Goal: Information Seeking & Learning: Learn about a topic

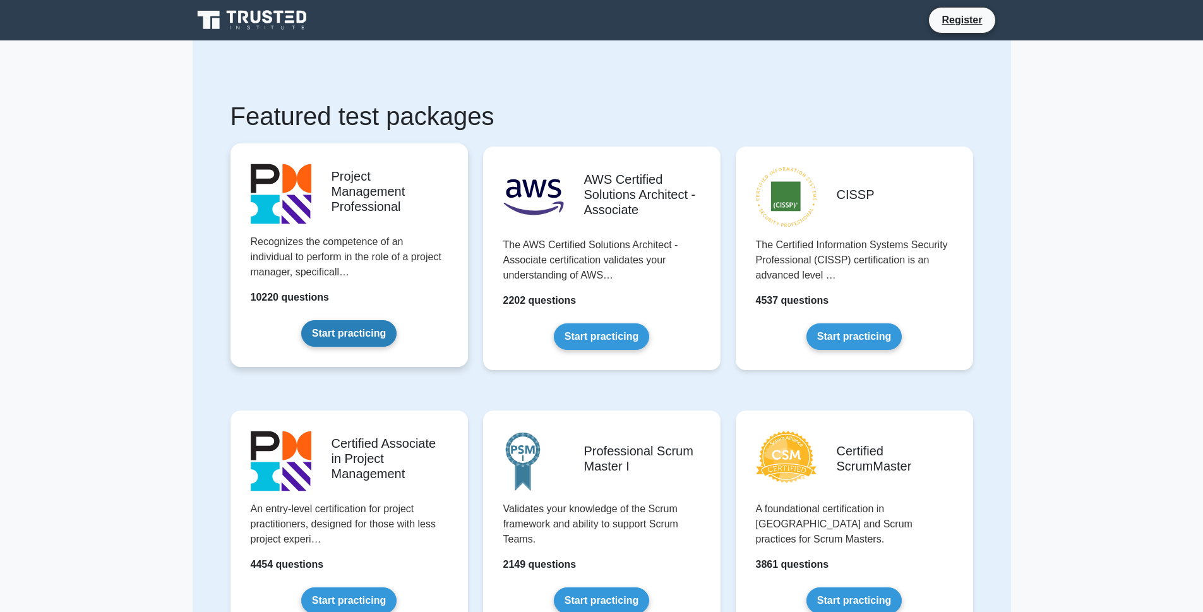
click at [357, 326] on link "Start practicing" at bounding box center [348, 333] width 95 height 27
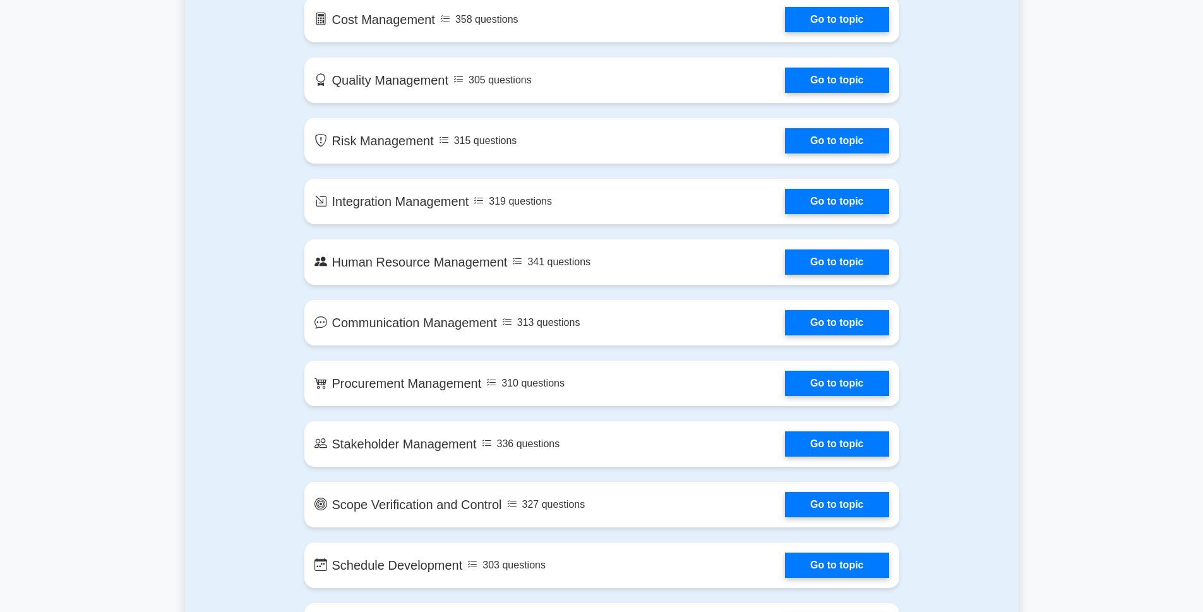
scroll to position [870, 0]
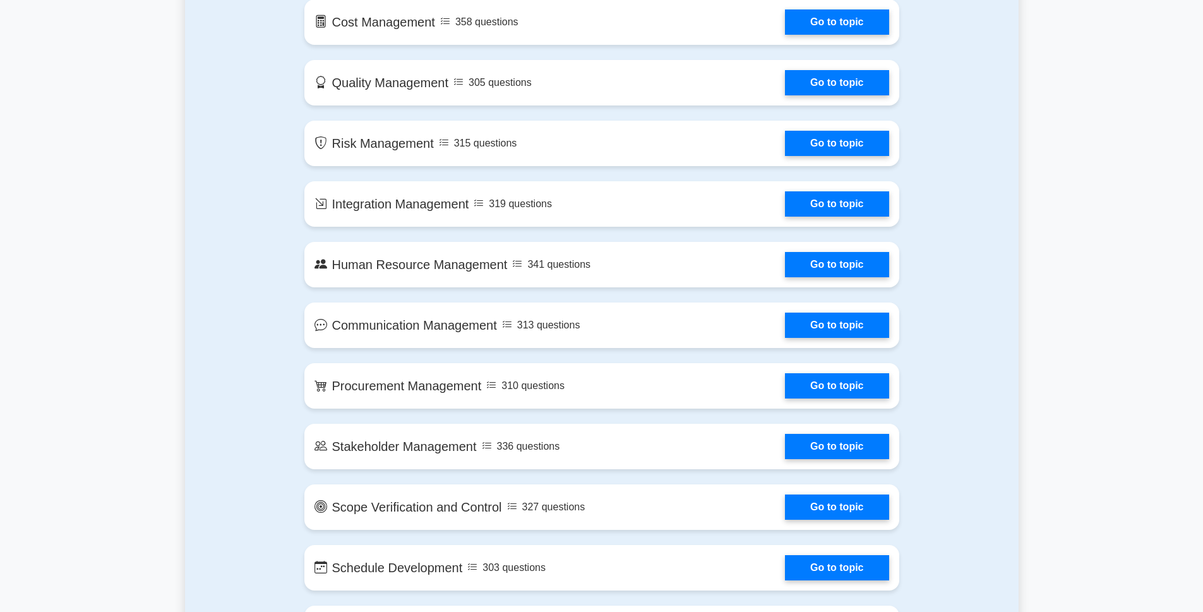
click at [799, 79] on link "Go to topic" at bounding box center [837, 79] width 104 height 25
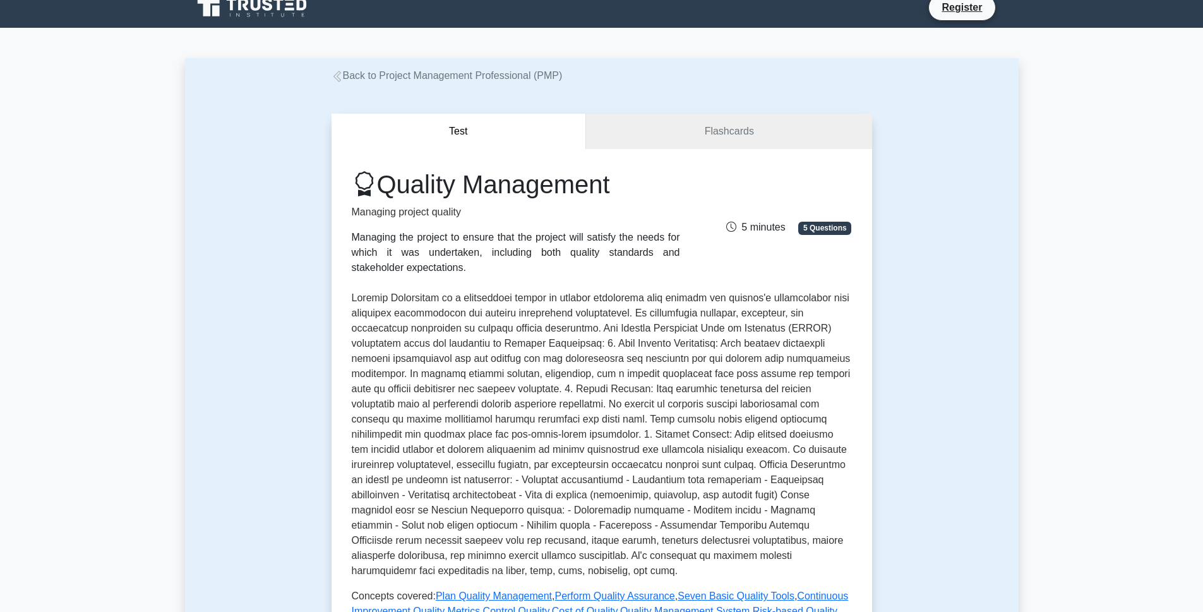
scroll to position [22, 0]
